Goal: Answer question/provide support

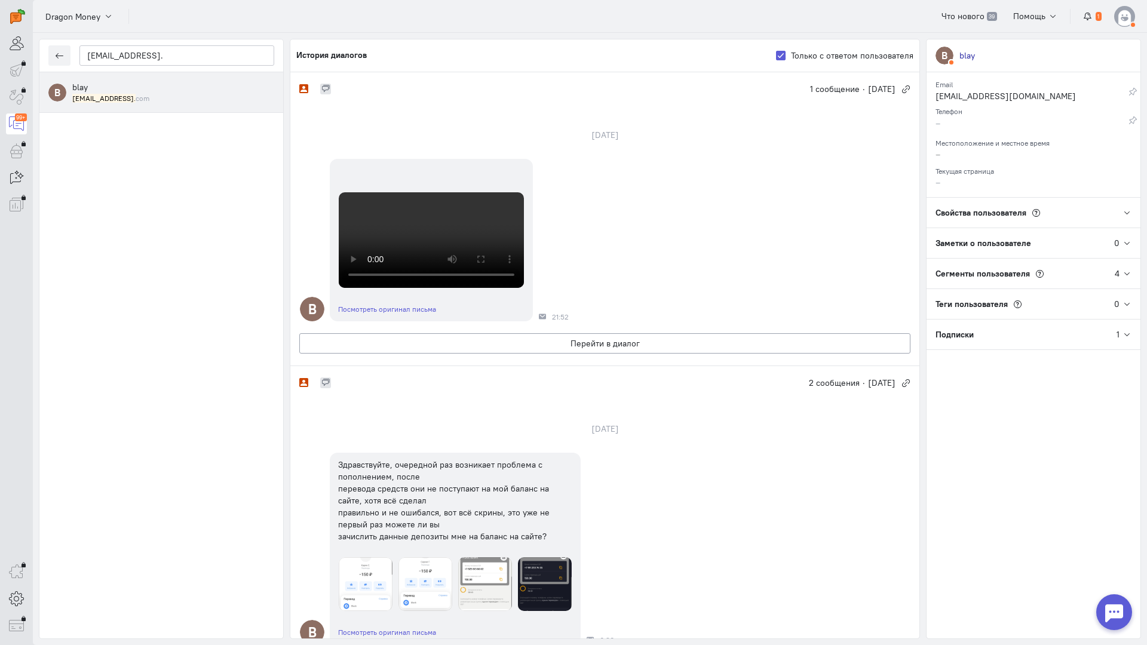
scroll to position [179, 0]
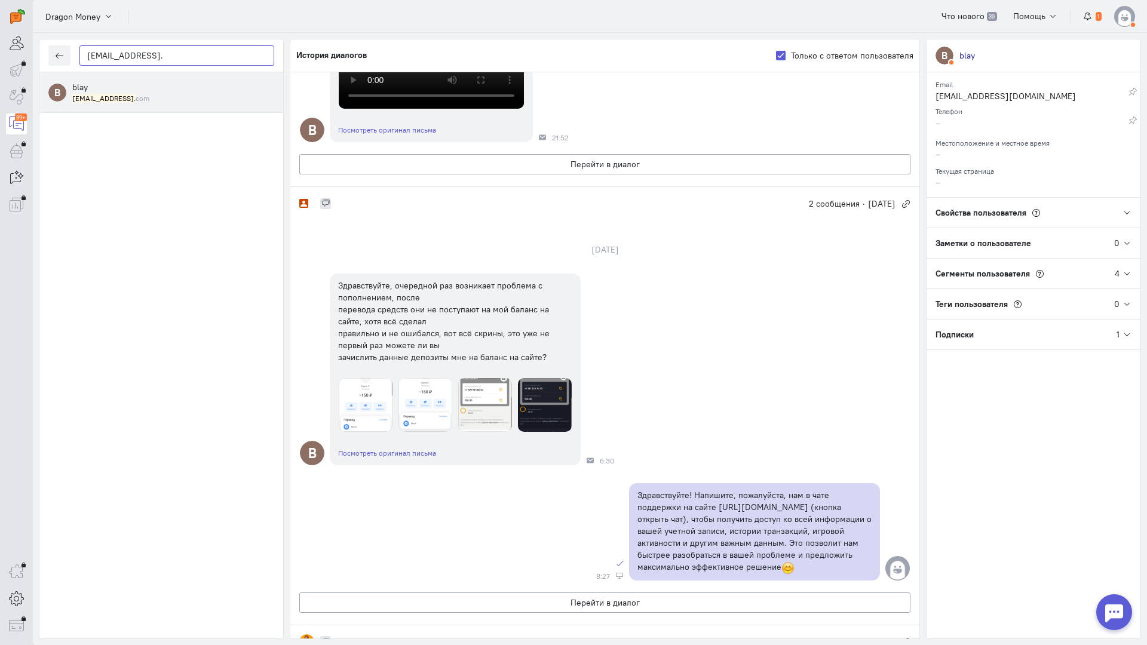
drag, startPoint x: 179, startPoint y: 59, endPoint x: 16, endPoint y: 59, distance: 162.4
click at [17, 59] on div "operator conversation-V1122-10000-3month 99+" at bounding box center [573, 322] width 1147 height 645
paste input "korotaevsergej2"
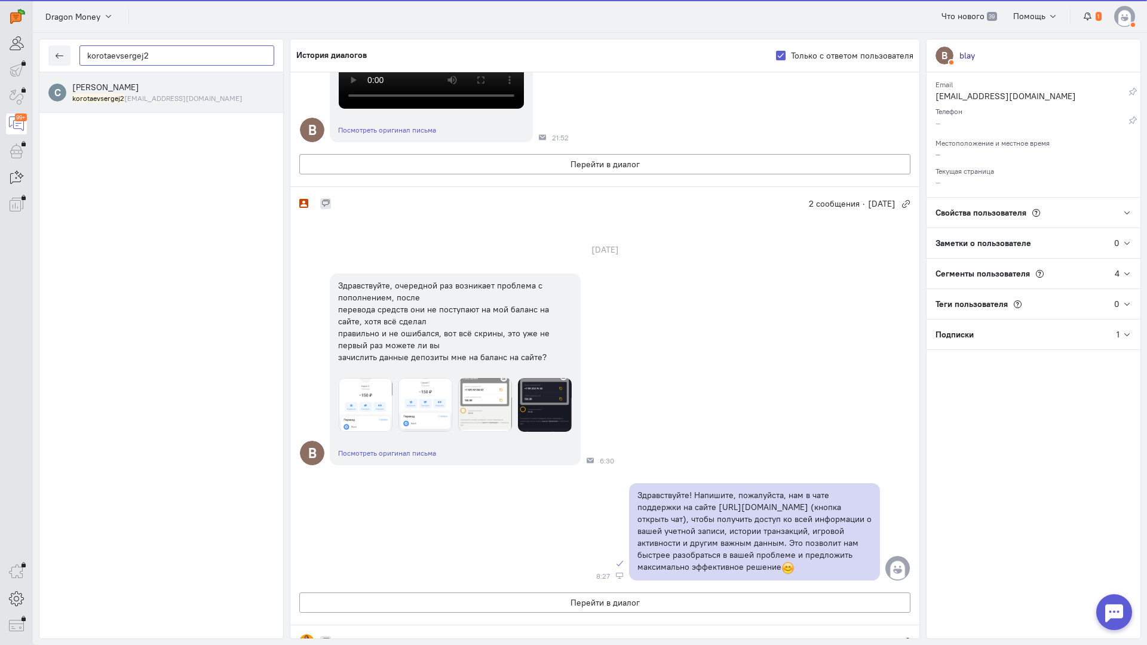
type input "korotaevsergej2"
drag, startPoint x: 121, startPoint y: 91, endPoint x: 158, endPoint y: 106, distance: 39.1
click at [122, 91] on span "[PERSON_NAME]" at bounding box center [105, 87] width 67 height 11
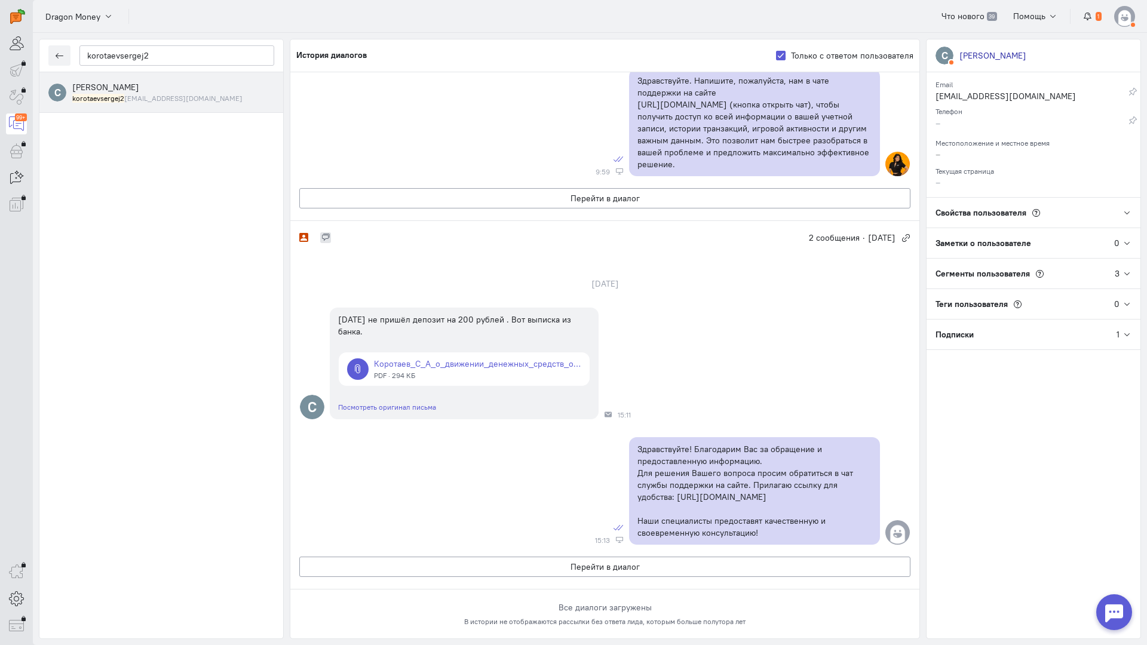
scroll to position [717, 0]
click at [453, 352] on link at bounding box center [464, 368] width 251 height 33
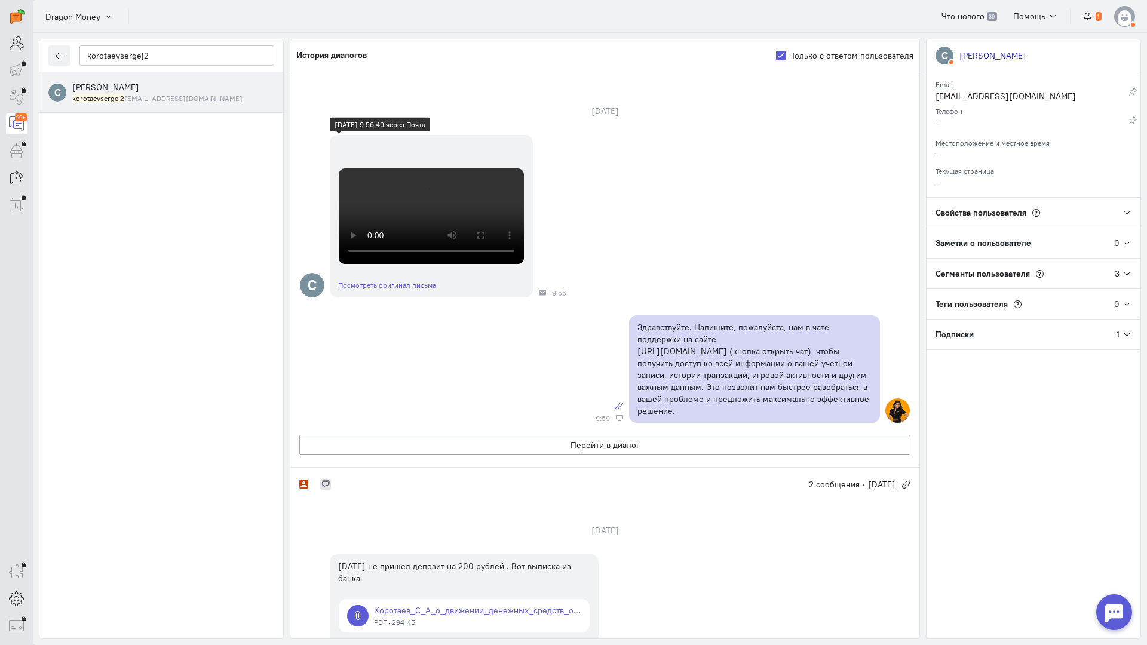
scroll to position [0, 0]
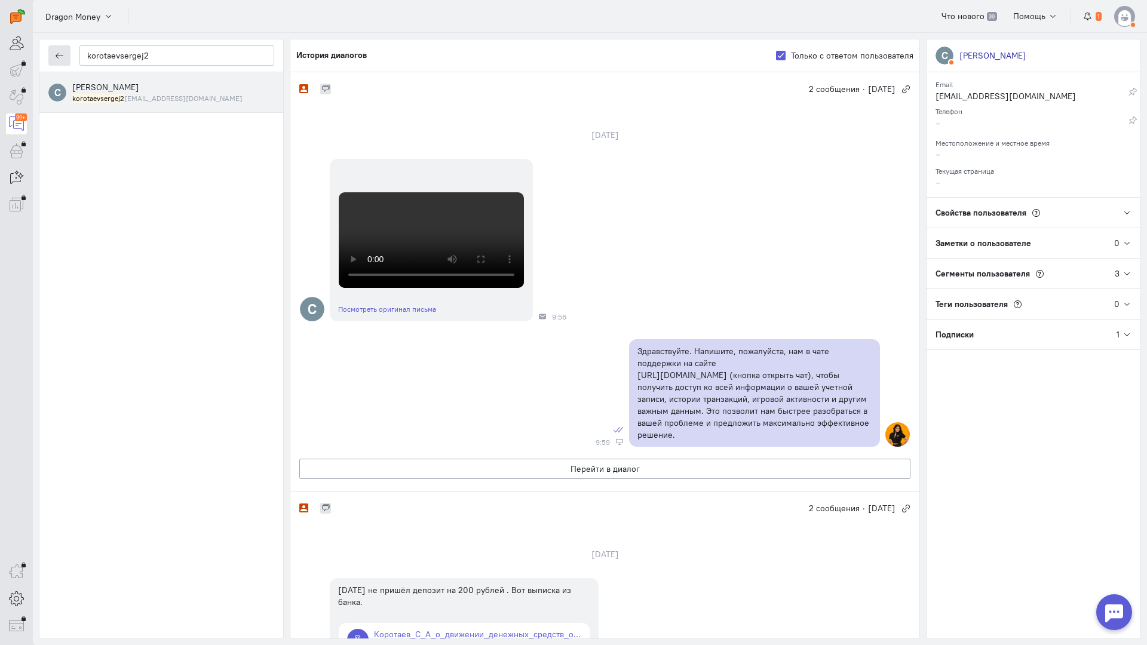
click at [55, 54] on icon "button" at bounding box center [59, 55] width 9 height 9
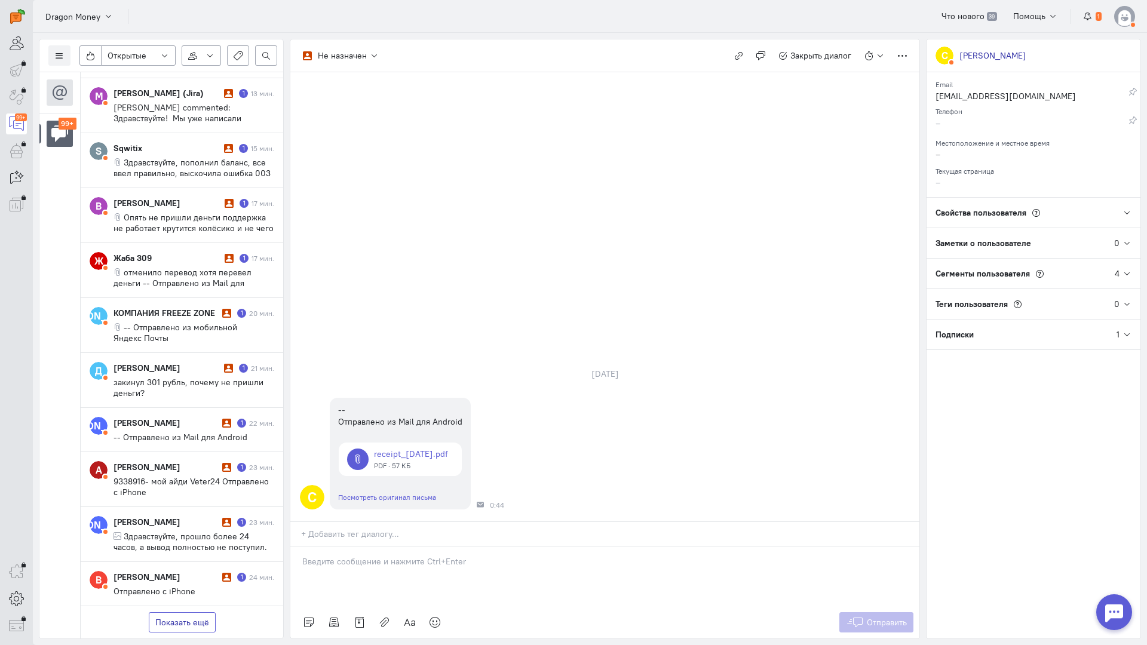
click at [185, 612] on button "Показать ещё" at bounding box center [182, 622] width 67 height 20
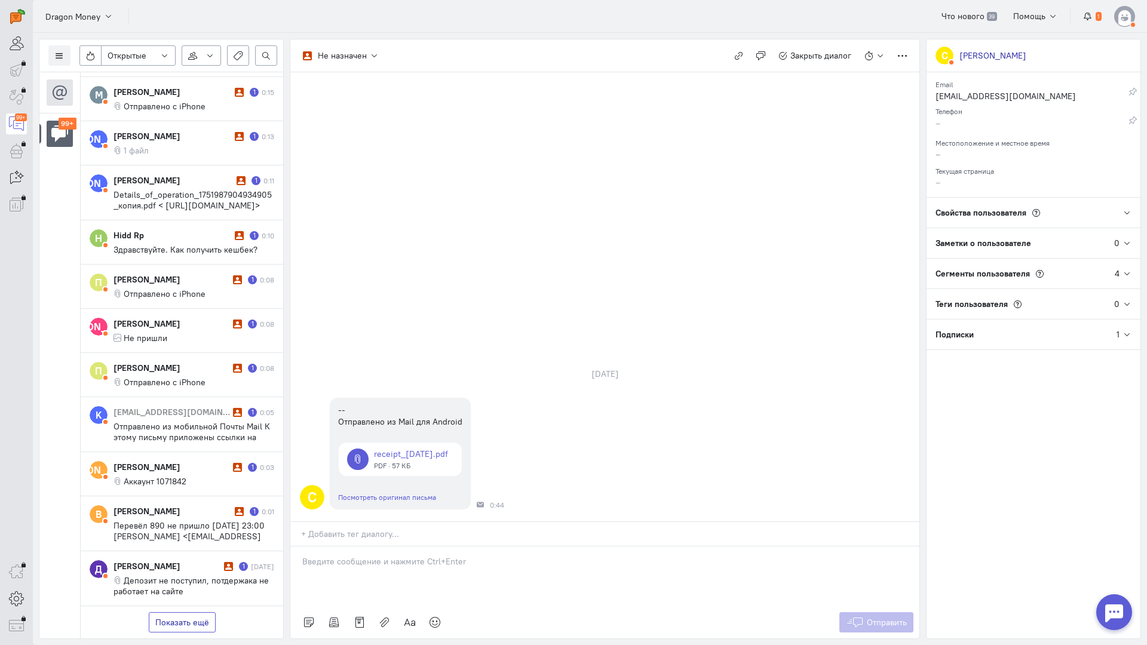
click at [181, 612] on button "Показать ещё" at bounding box center [182, 622] width 67 height 20
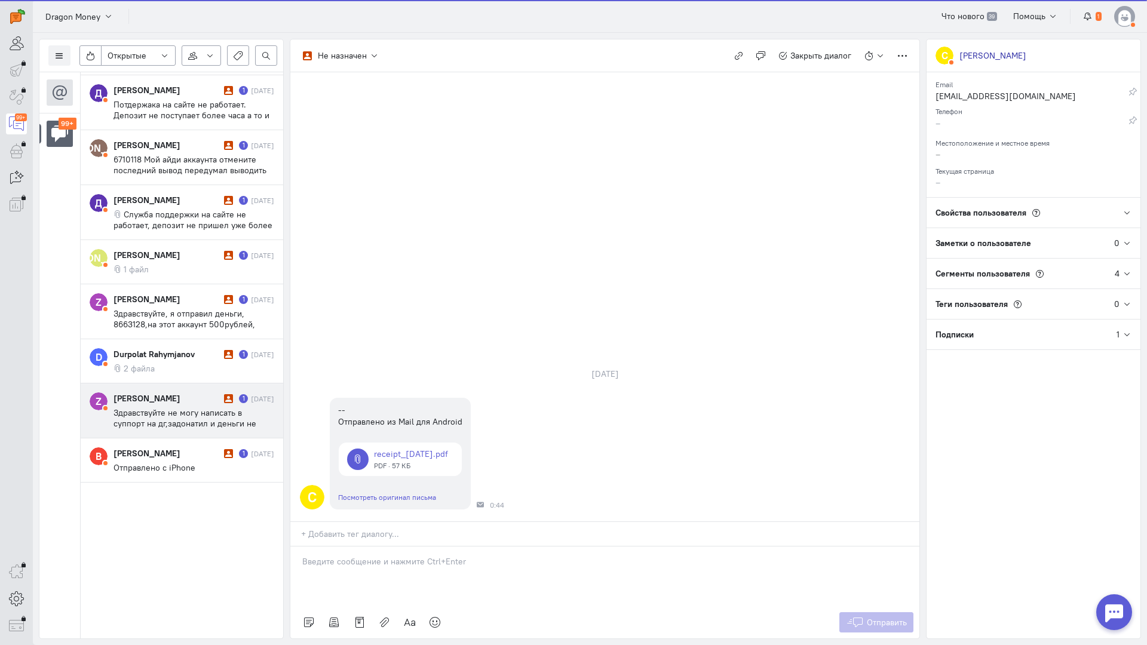
scroll to position [2714, 0]
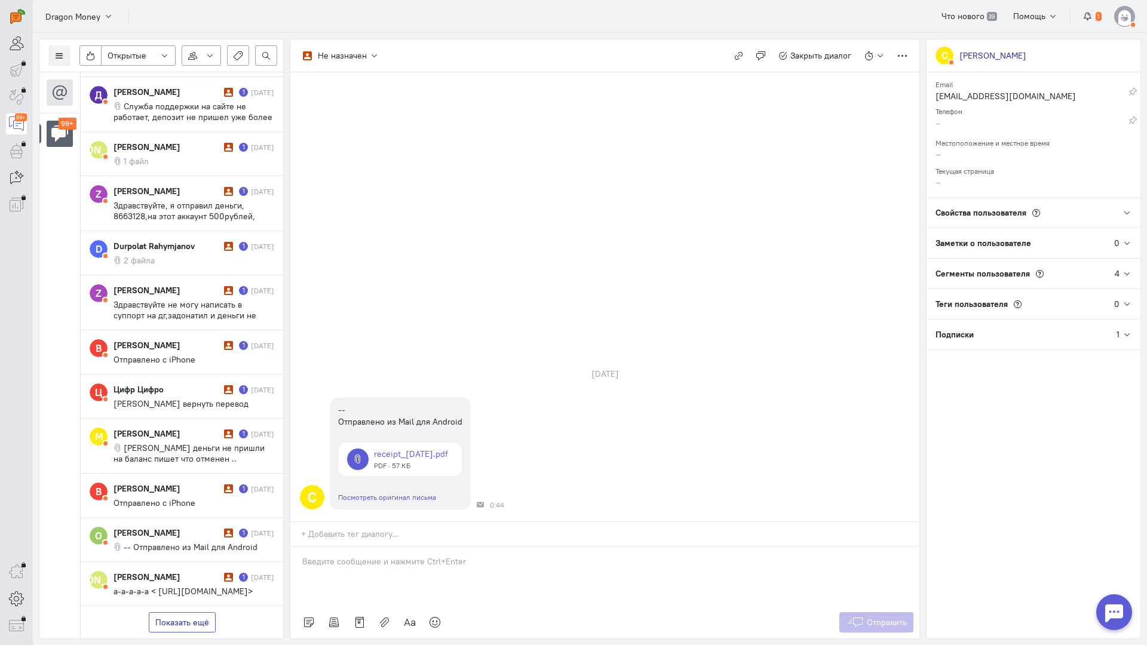
drag, startPoint x: 187, startPoint y: 567, endPoint x: 184, endPoint y: 556, distance: 11.7
click at [185, 564] on div "Список пользователей Включить темную тему Открытые Открытые диалоги Отложенные …" at bounding box center [590, 339] width 1114 height 612
click at [184, 612] on button "Показать ещё" at bounding box center [182, 622] width 67 height 20
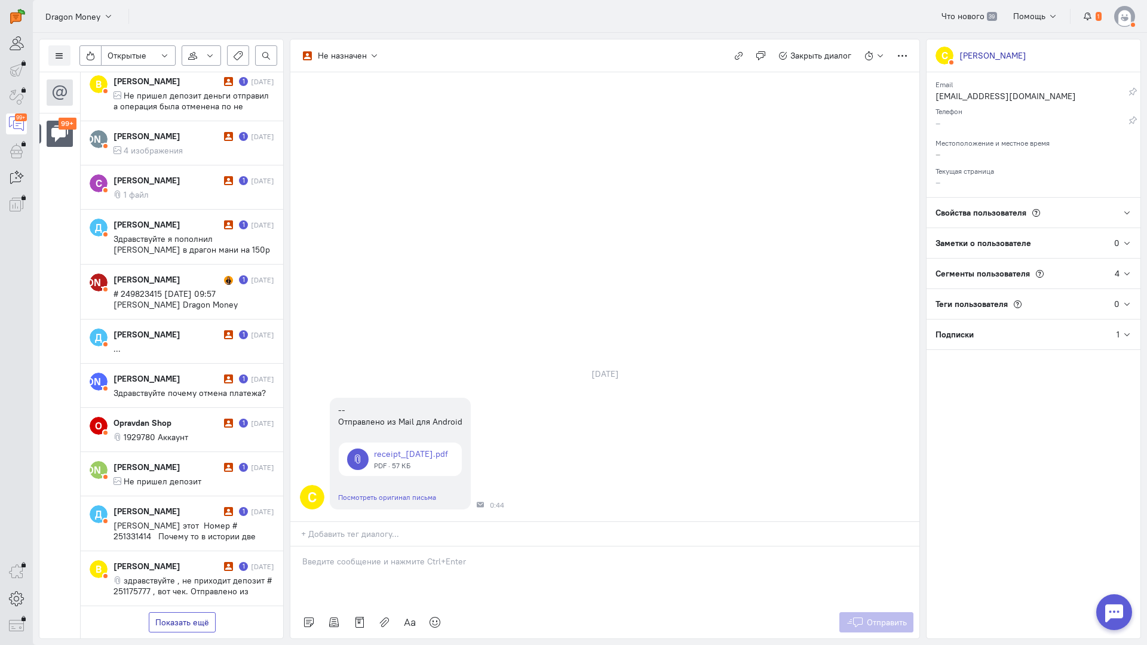
click at [198, 612] on button "Показать ещё" at bounding box center [182, 622] width 67 height 20
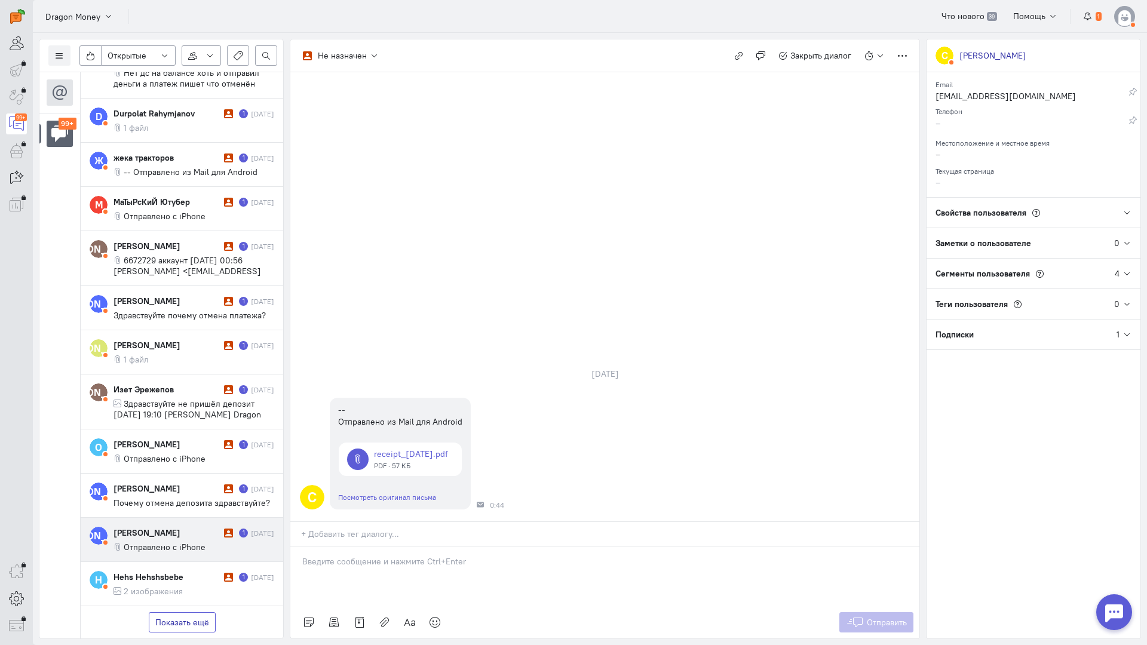
drag, startPoint x: 185, startPoint y: 554, endPoint x: 212, endPoint y: 463, distance: 94.7
click at [185, 612] on button "Показать ещё" at bounding box center [182, 622] width 67 height 20
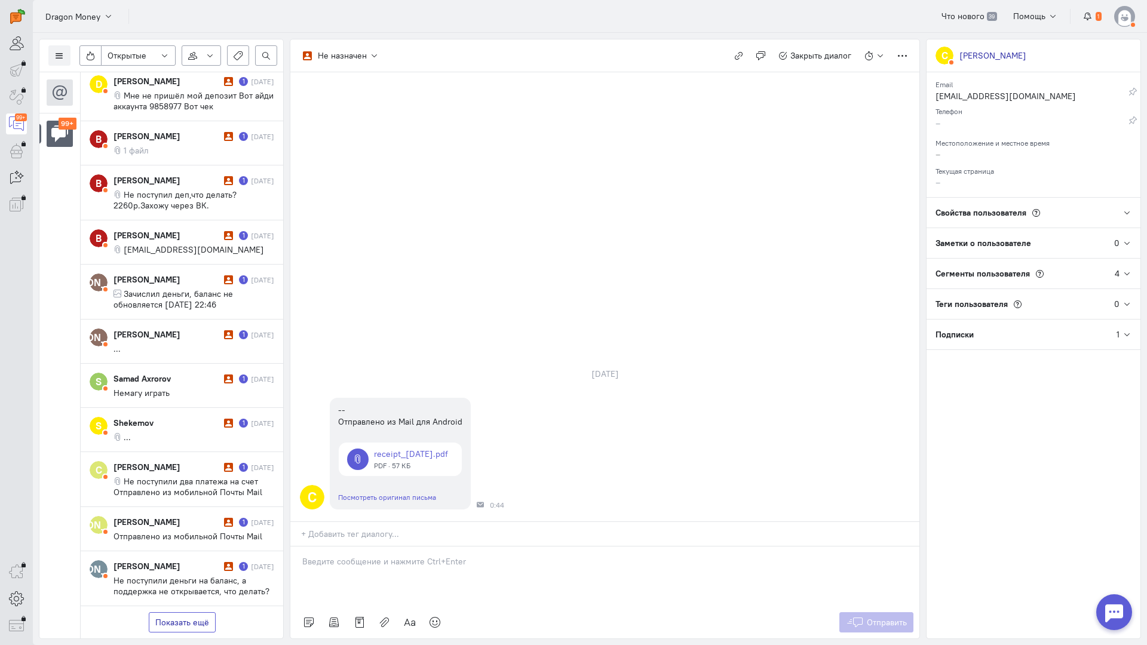
click at [191, 612] on button "Показать ещё" at bounding box center [182, 622] width 67 height 20
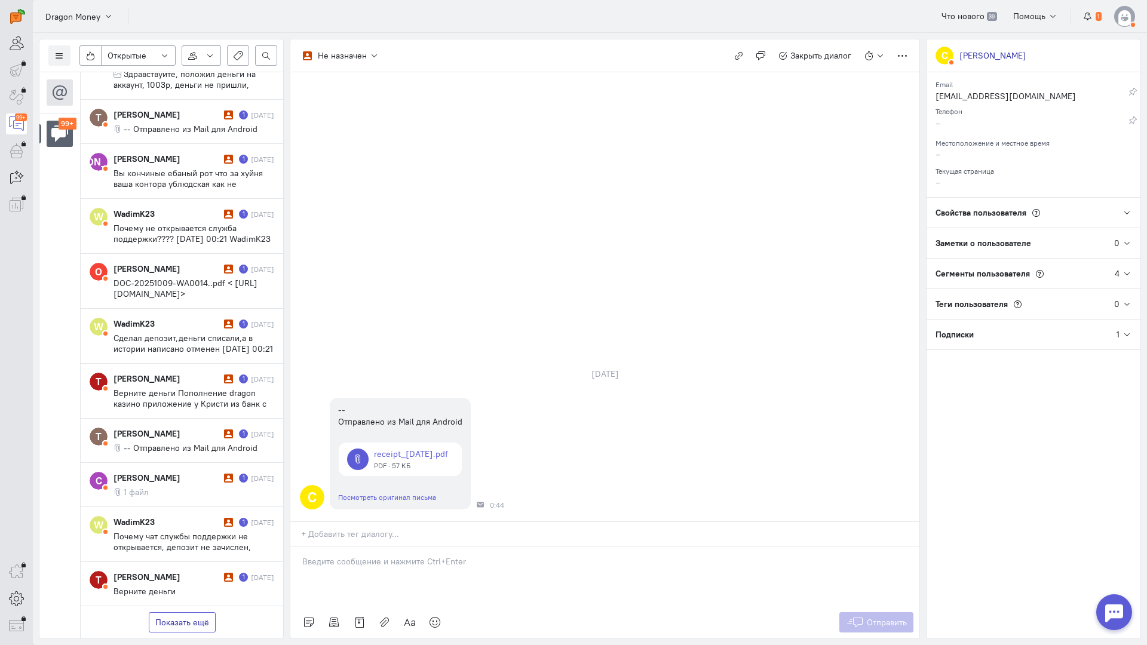
click at [185, 612] on button "Показать ещё" at bounding box center [182, 622] width 67 height 20
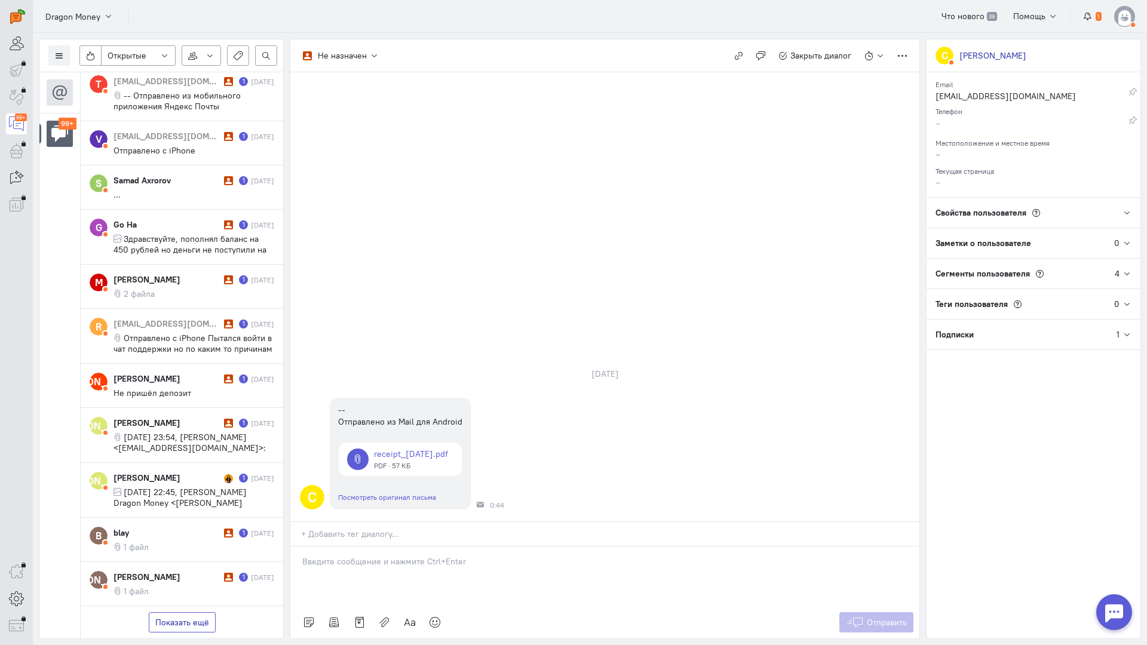
click at [189, 612] on button "Показать ещё" at bounding box center [182, 622] width 67 height 20
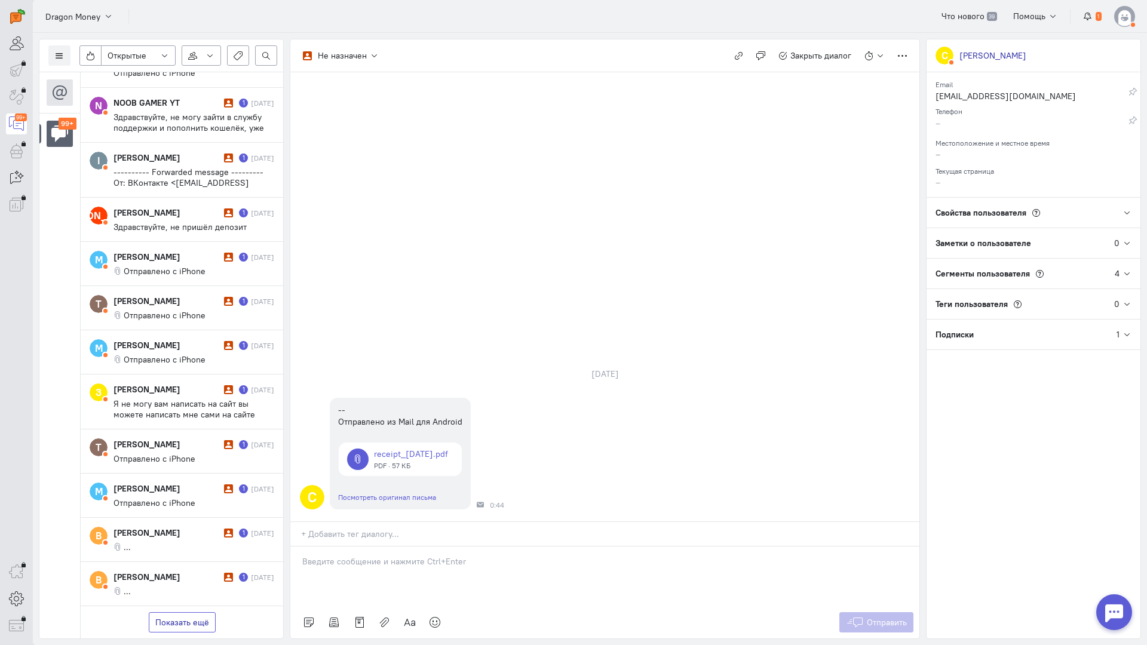
scroll to position [9133, 0]
click at [193, 612] on button "Показать ещё" at bounding box center [182, 622] width 67 height 20
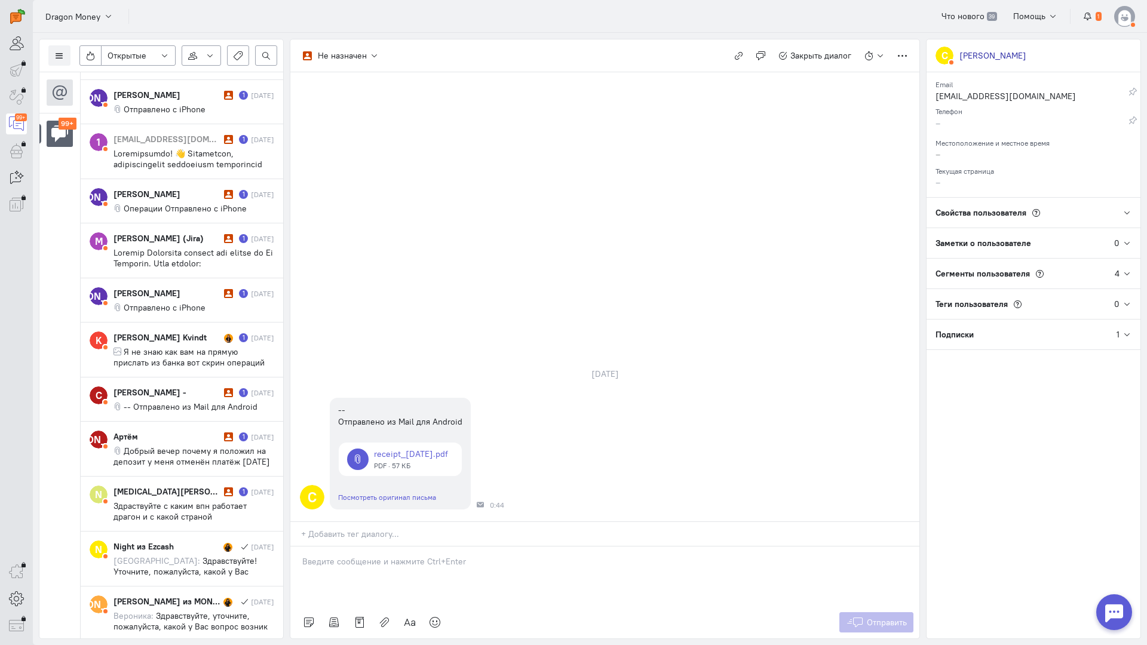
scroll to position [11218, 0]
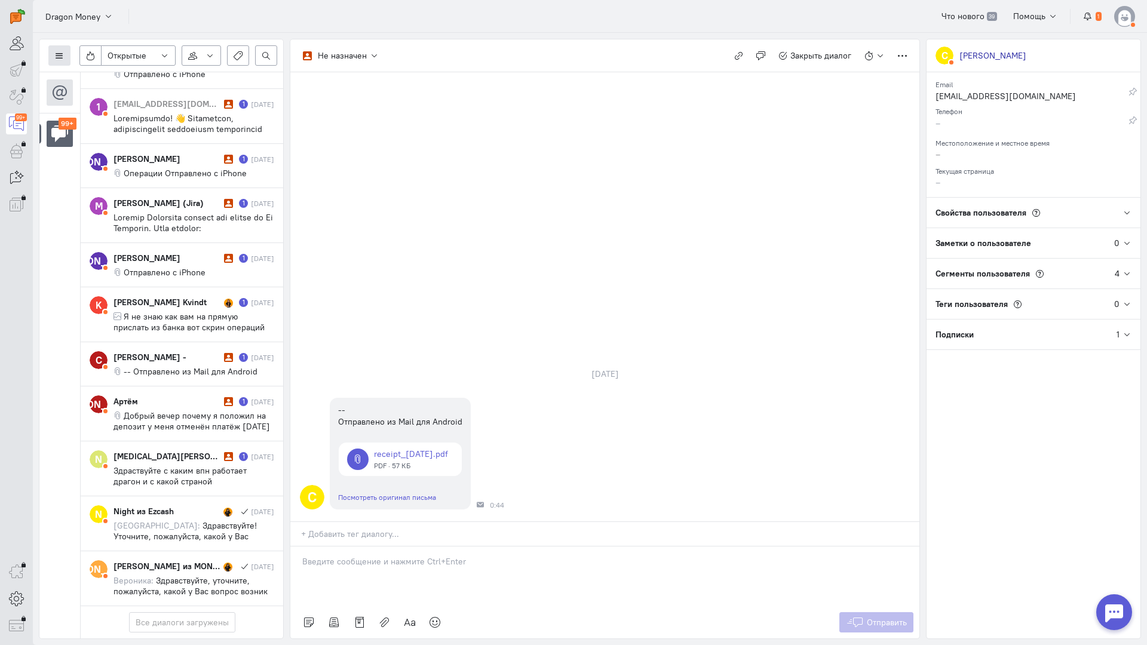
click at [56, 51] on icon at bounding box center [59, 55] width 9 height 9
click at [97, 76] on span "Список пользователей" at bounding box center [116, 79] width 89 height 11
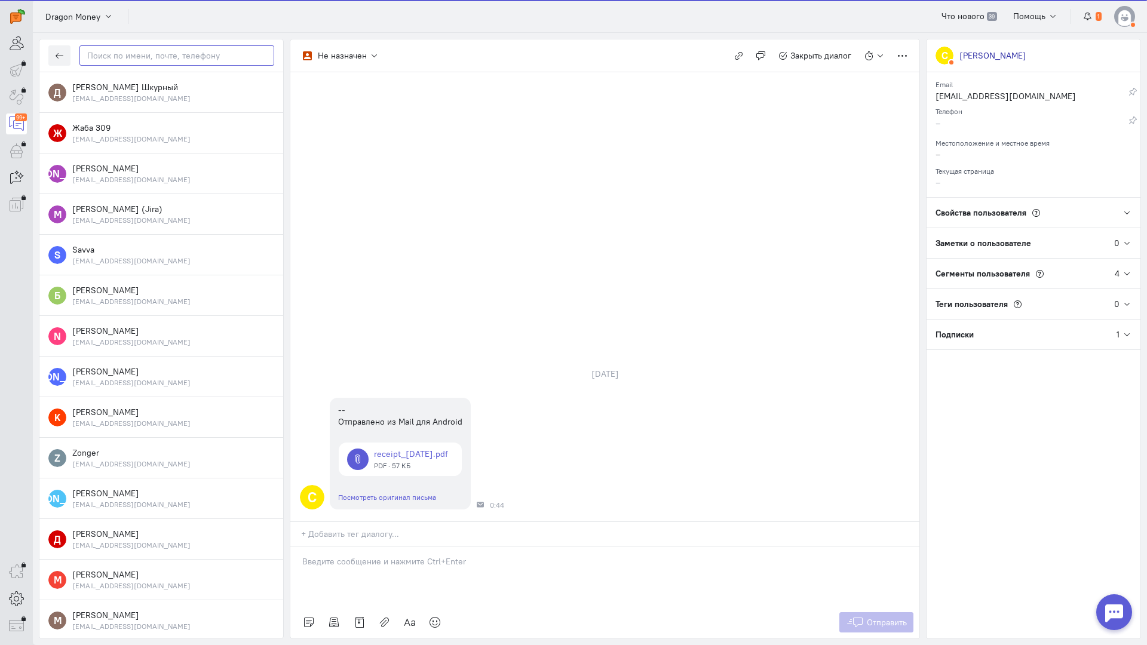
click at [134, 64] on input "text" at bounding box center [176, 55] width 195 height 20
paste input "Skurnyjdanil@gm"
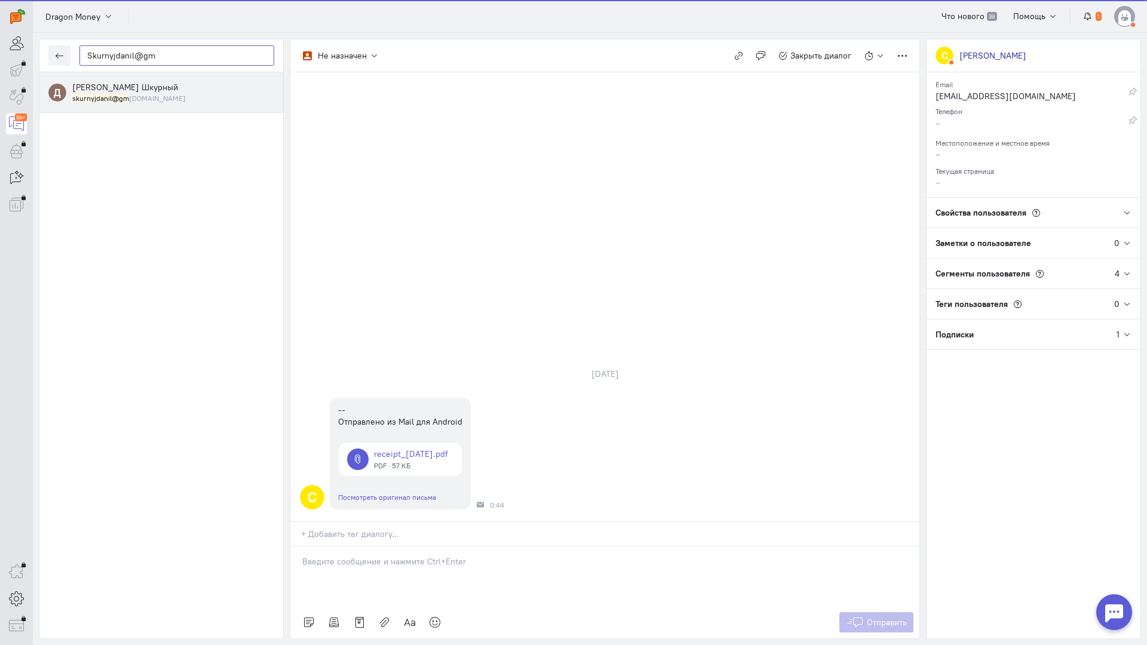
type input "Skurnyjdanil@gm"
click at [97, 94] on mark "skurnyjdanil@gm" at bounding box center [100, 98] width 57 height 9
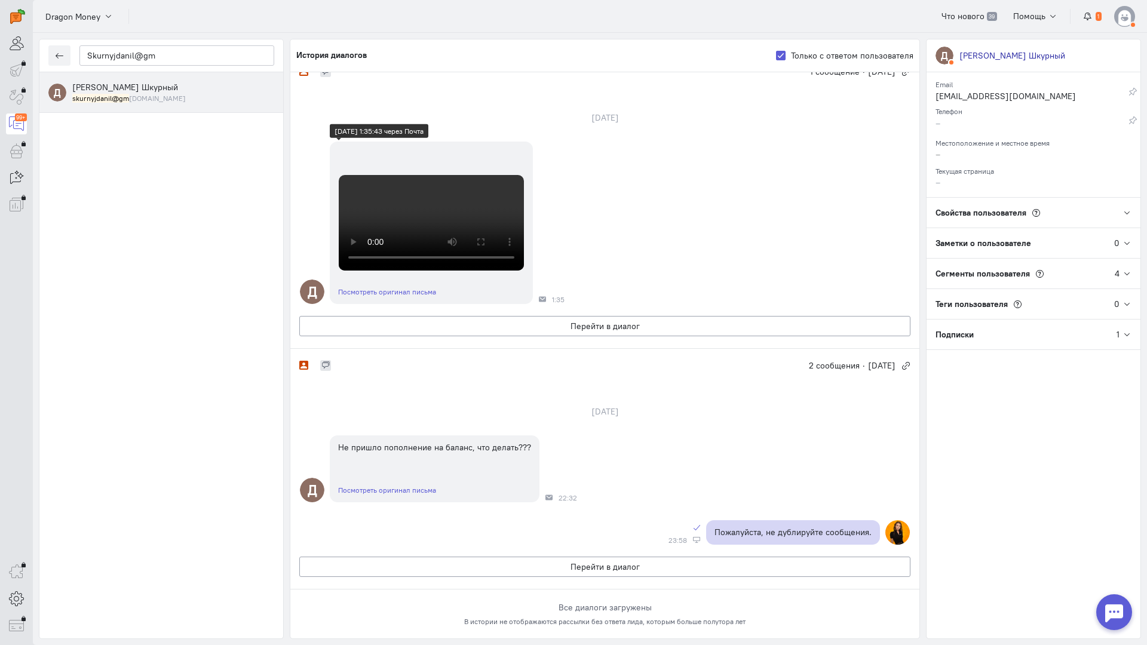
scroll to position [170, 0]
